Goal: Find specific page/section: Find specific page/section

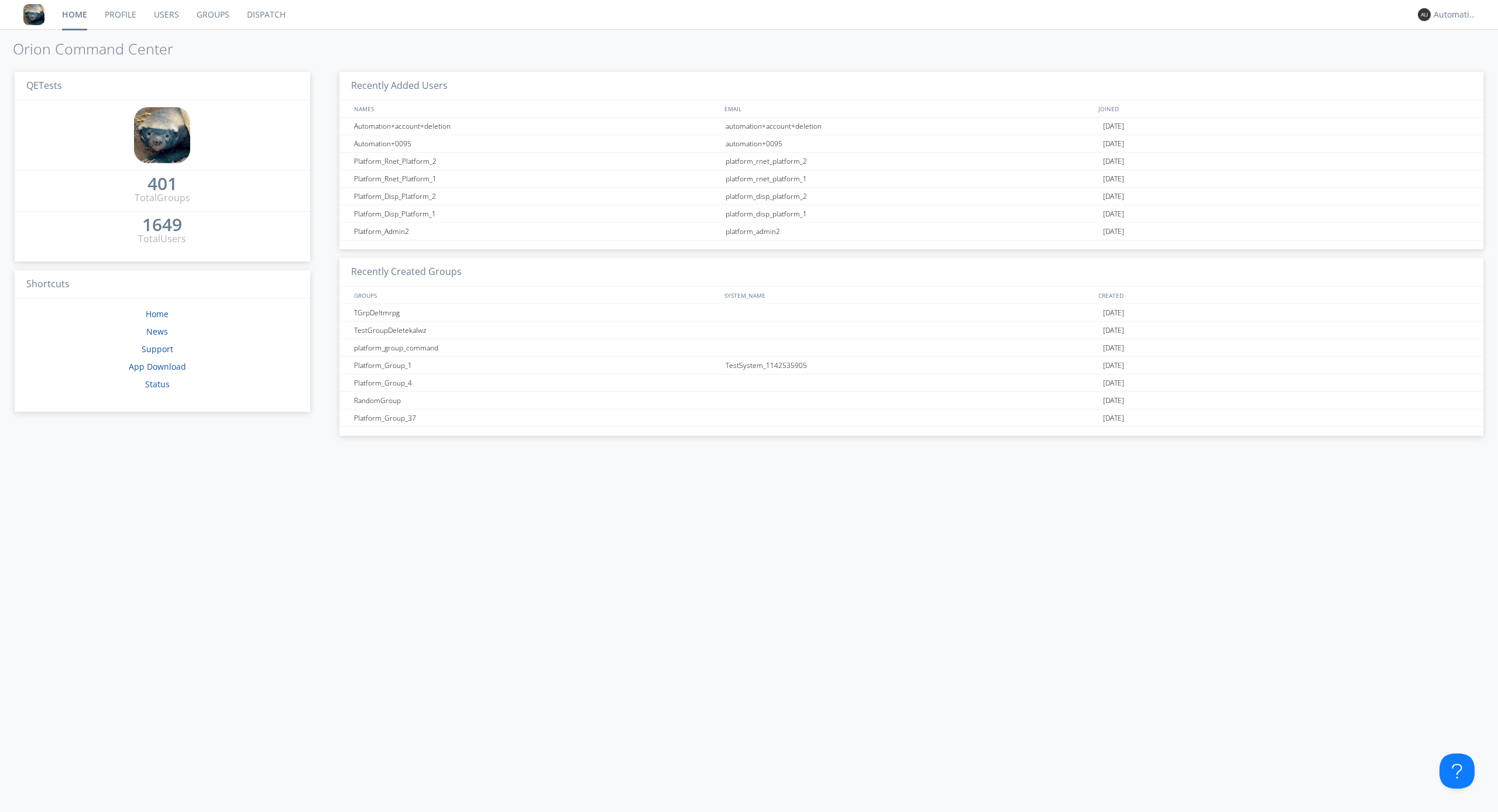
click at [265, 15] on link "Dispatch" at bounding box center [266, 15] width 56 height 29
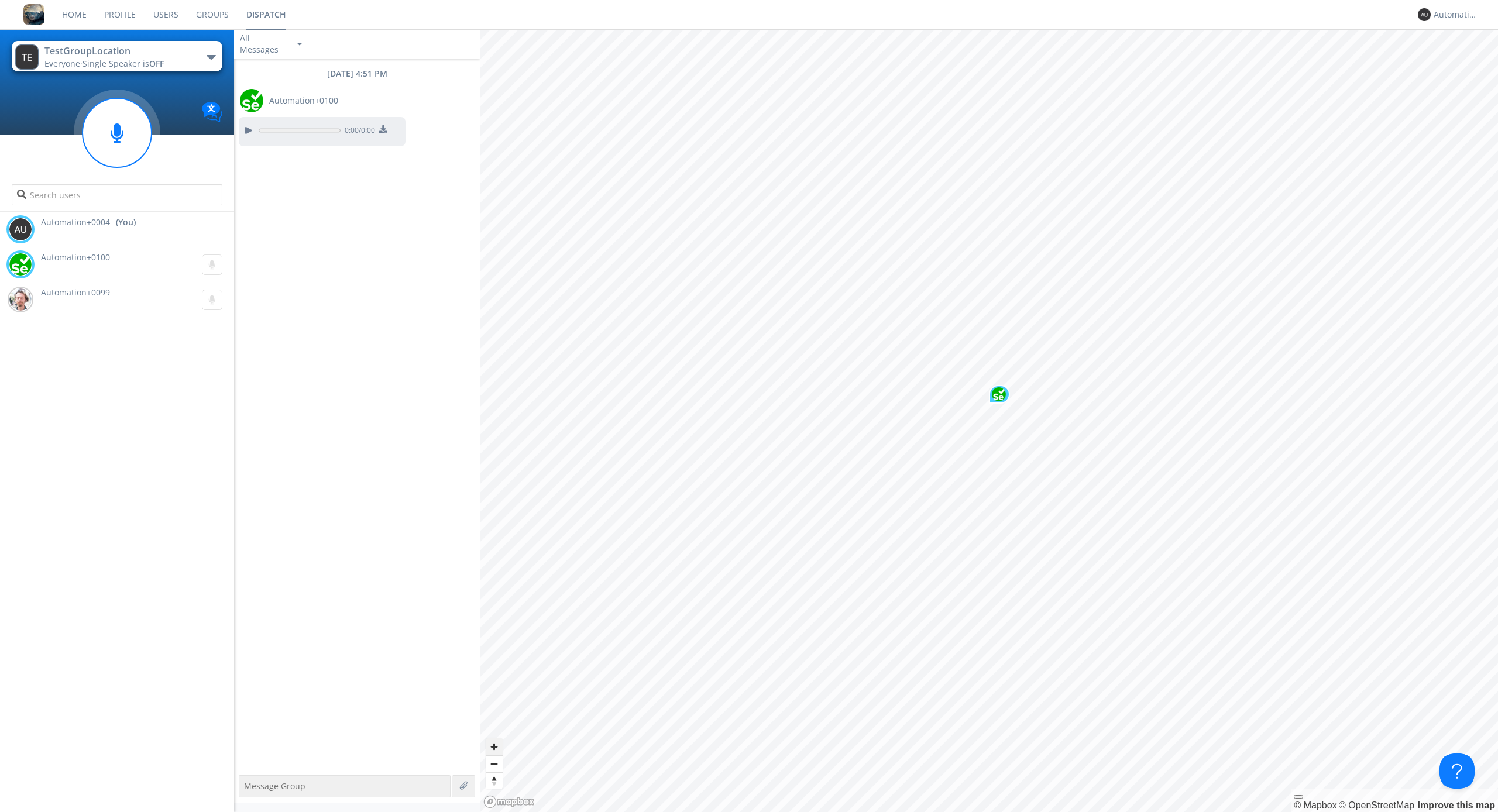
click at [494, 747] on span "Zoom in" at bounding box center [494, 747] width 17 height 17
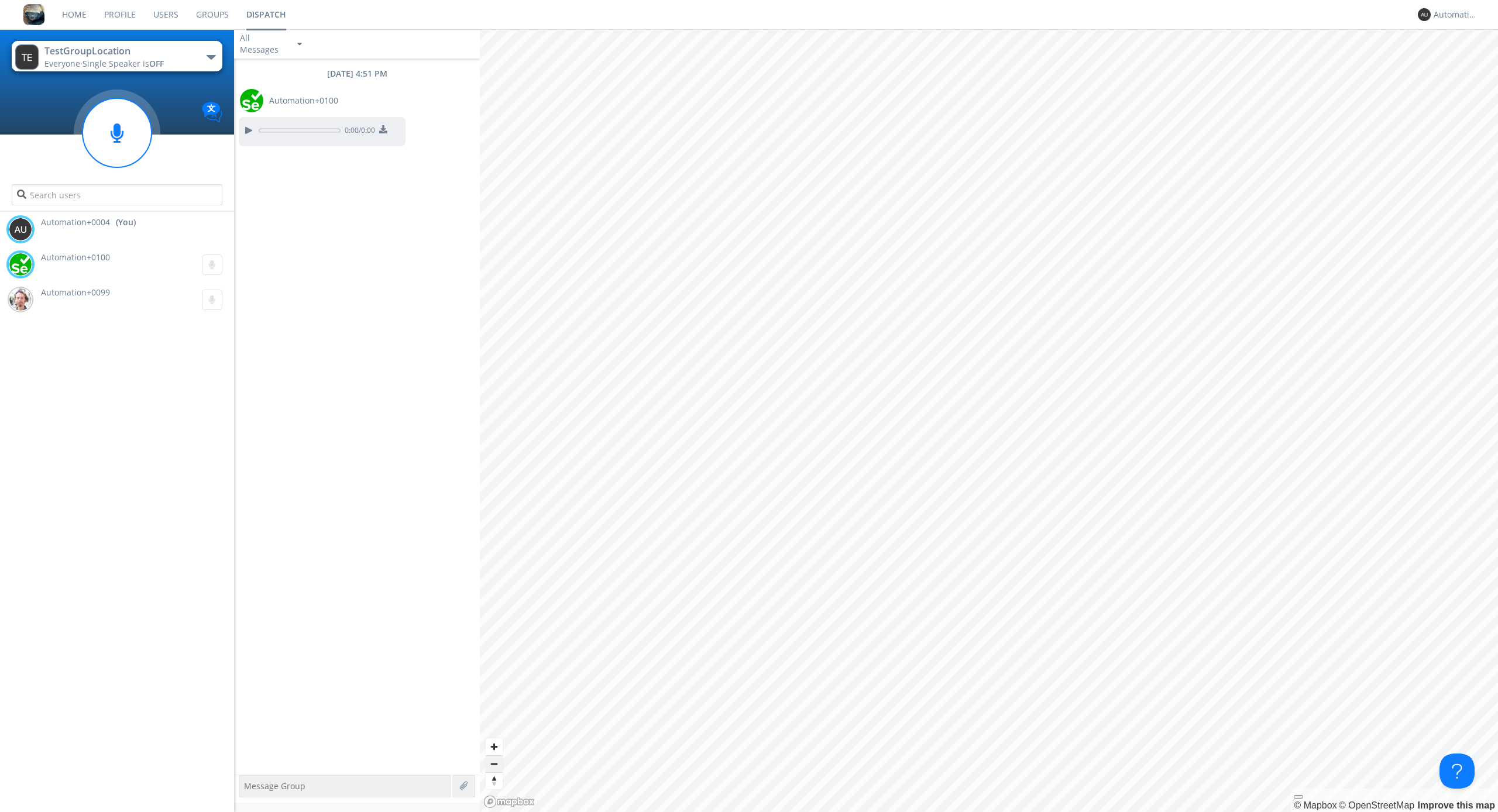
click at [494, 764] on span "Zoom out" at bounding box center [494, 764] width 17 height 17
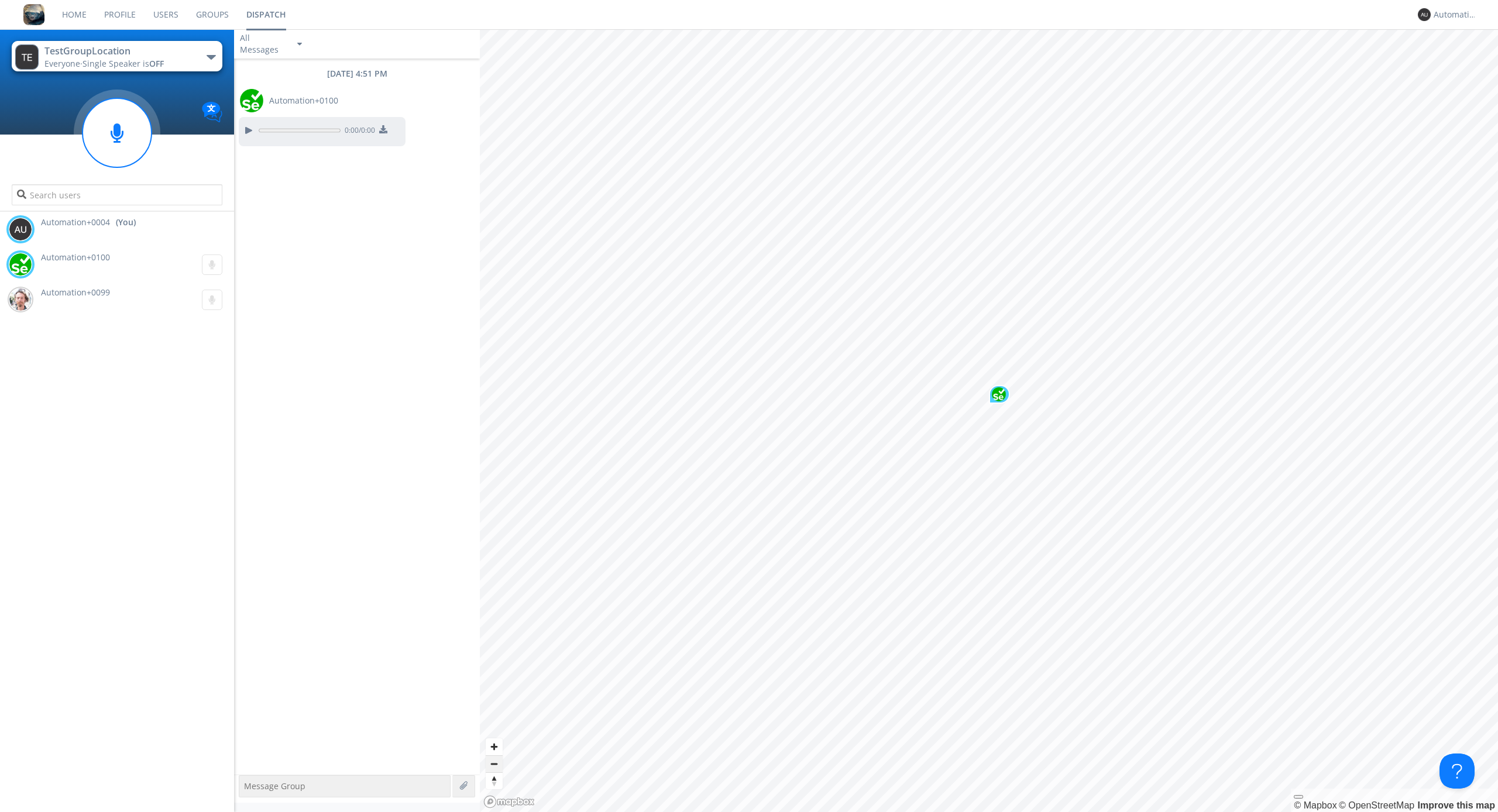
click at [494, 764] on span "Zoom out" at bounding box center [494, 764] width 17 height 17
